Goal: Find specific page/section: Find specific page/section

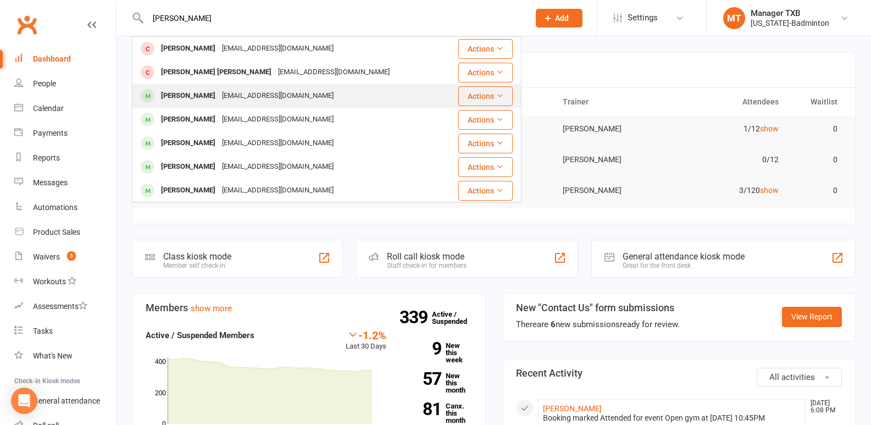
type input "[PERSON_NAME]"
click at [269, 95] on div "[EMAIL_ADDRESS][DOMAIN_NAME]" at bounding box center [278, 96] width 118 height 16
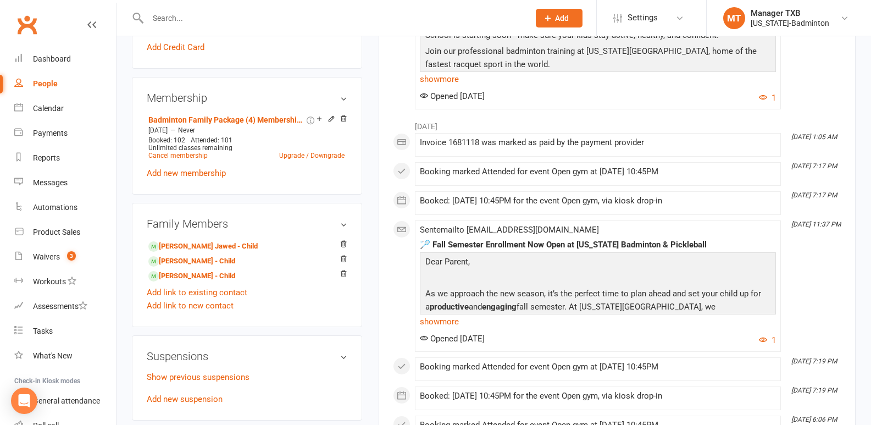
scroll to position [445, 0]
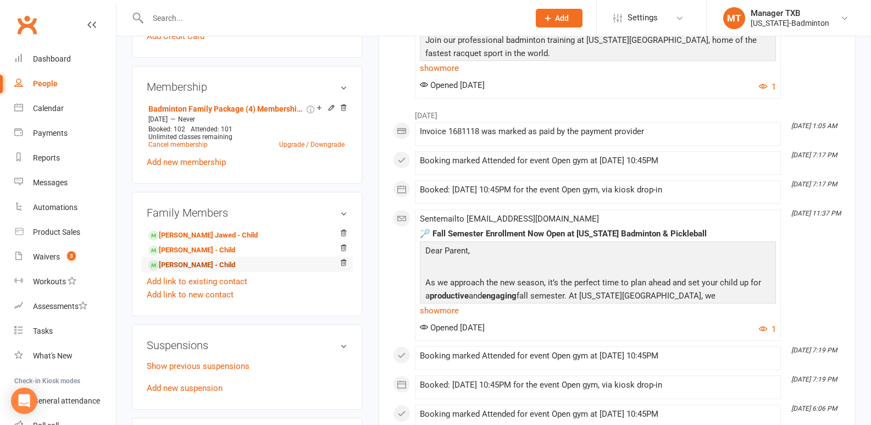
click at [201, 266] on link "[PERSON_NAME] - Child" at bounding box center [191, 265] width 87 height 12
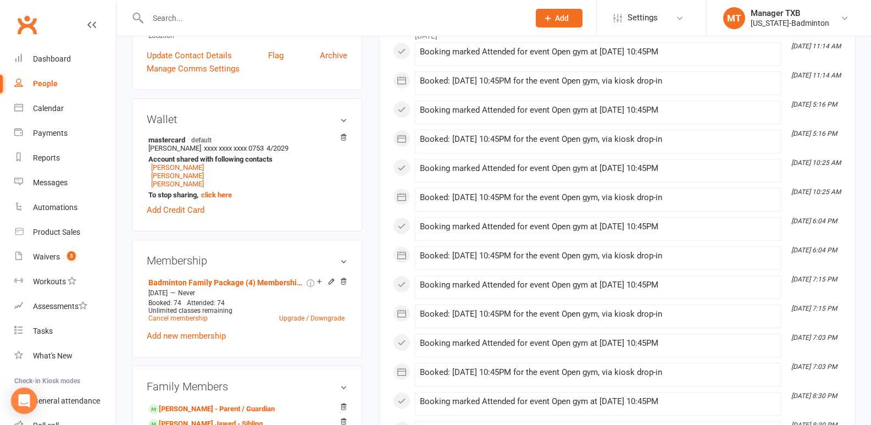
scroll to position [295, 0]
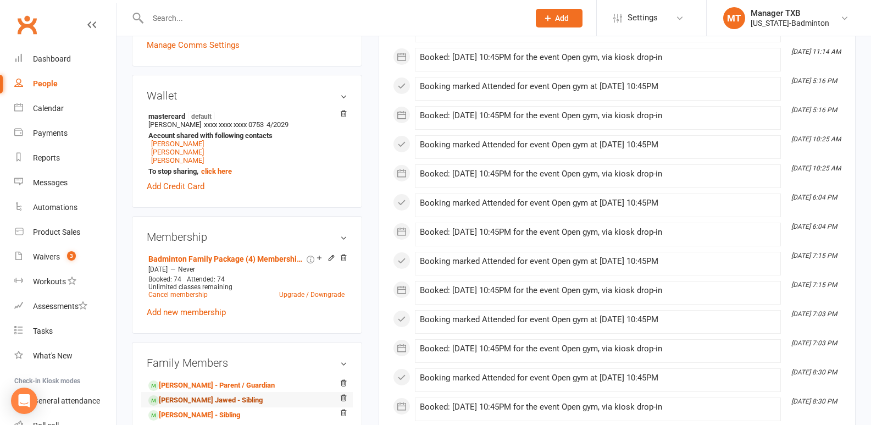
click at [197, 402] on link "[PERSON_NAME] Jawed - Sibling" at bounding box center [205, 401] width 114 height 12
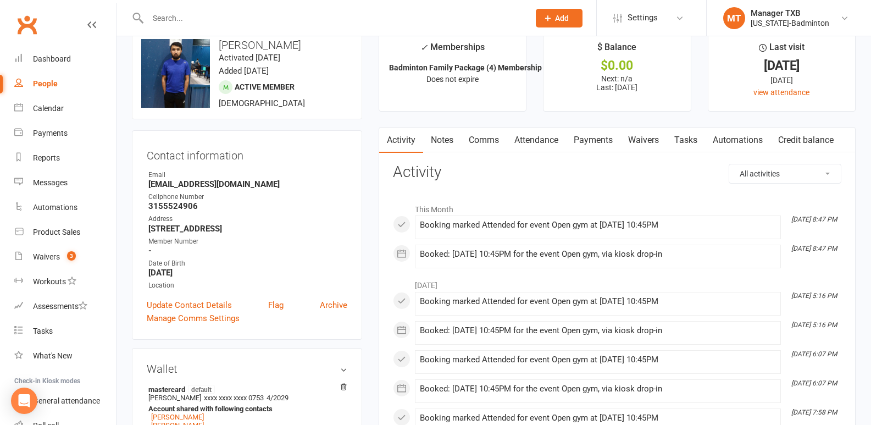
scroll to position [20, 0]
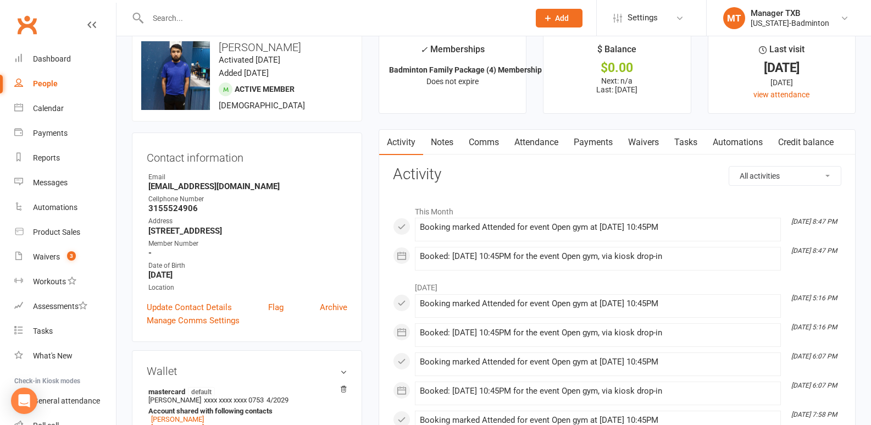
click at [170, 21] on input "text" at bounding box center [333, 17] width 377 height 15
click at [182, 19] on input "text" at bounding box center [333, 17] width 377 height 15
paste input "[PERSON_NAME]"
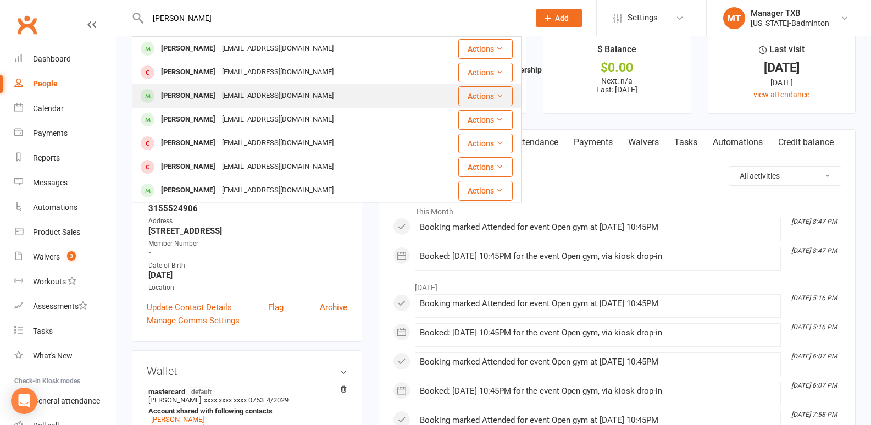
type input "[PERSON_NAME]"
click at [219, 97] on div "[PERSON_NAME]" at bounding box center [188, 96] width 61 height 16
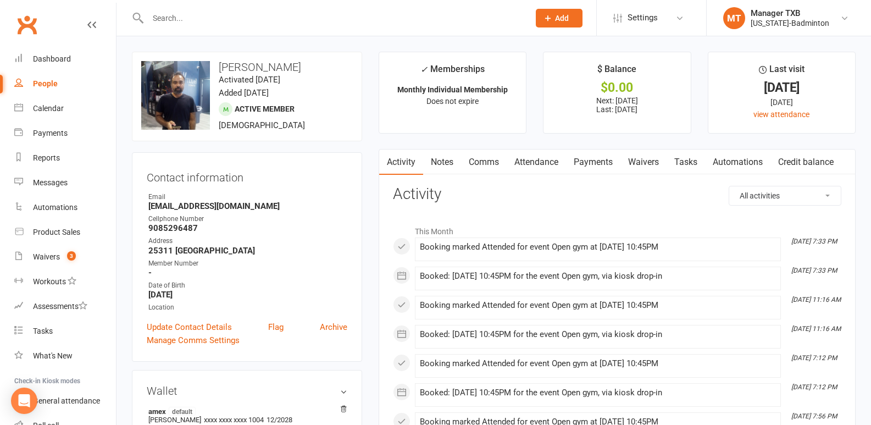
click at [157, 18] on input "text" at bounding box center [333, 17] width 377 height 15
paste input "[PERSON_NAME]"
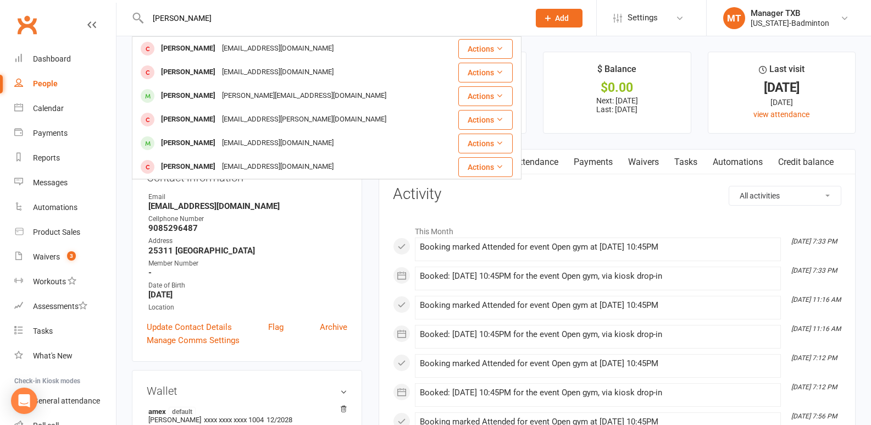
type input "[PERSON_NAME]"
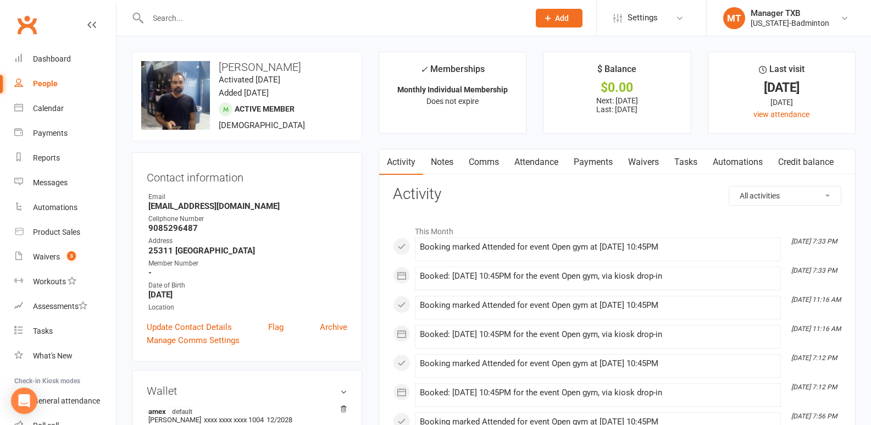
click at [189, 18] on input "text" at bounding box center [333, 17] width 377 height 15
